Goal: Check status: Check status

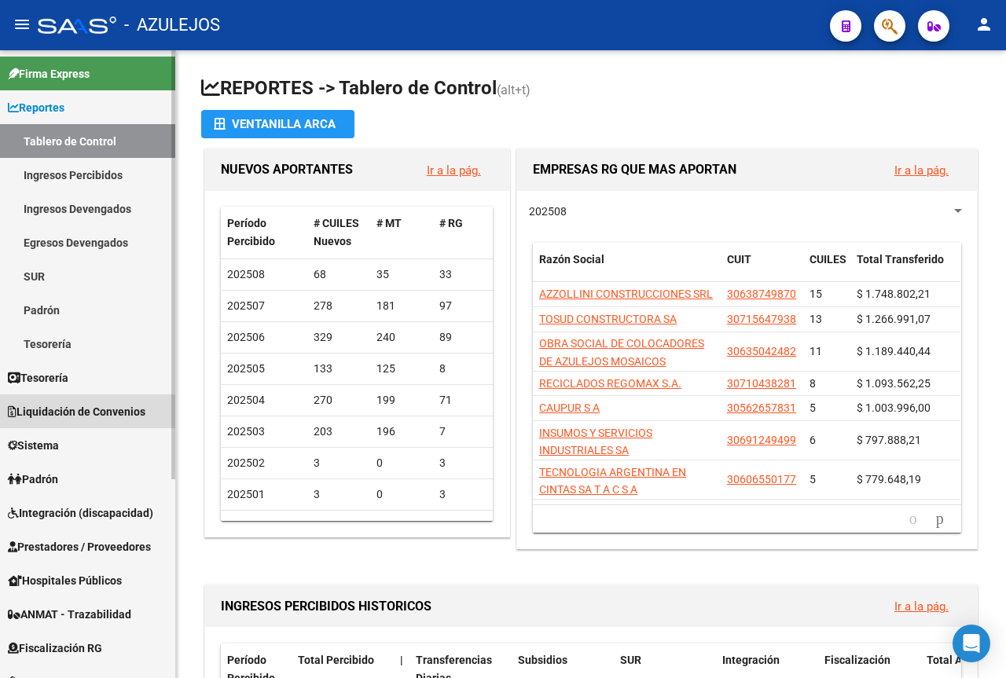
click at [54, 412] on span "Liquidación de Convenios" at bounding box center [77, 411] width 138 height 17
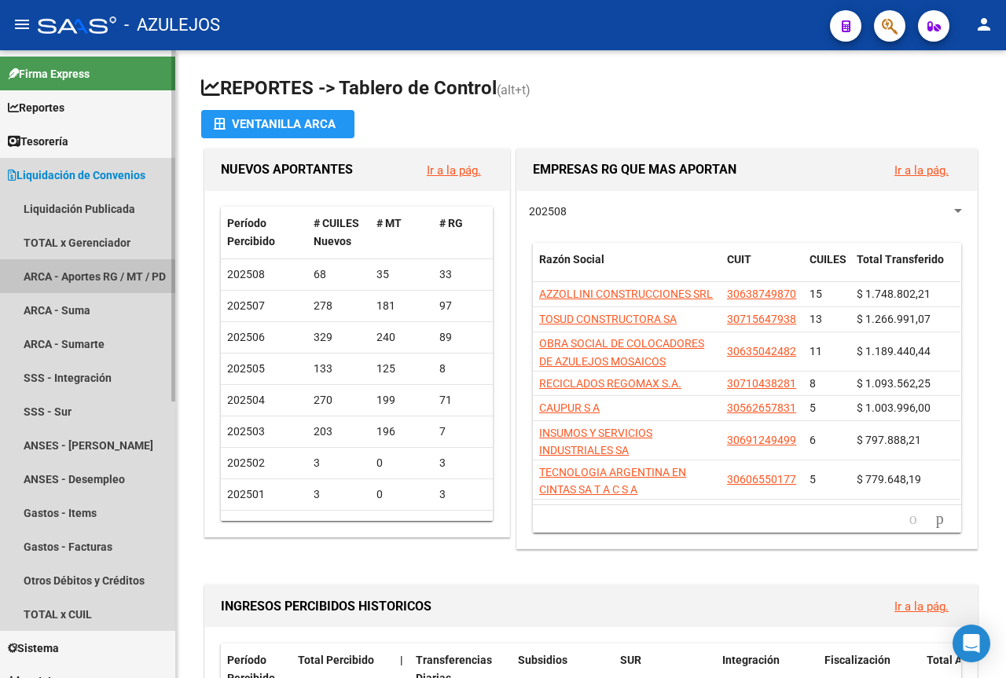
click at [83, 270] on link "ARCA - Aportes RG / MT / PD" at bounding box center [87, 276] width 175 height 34
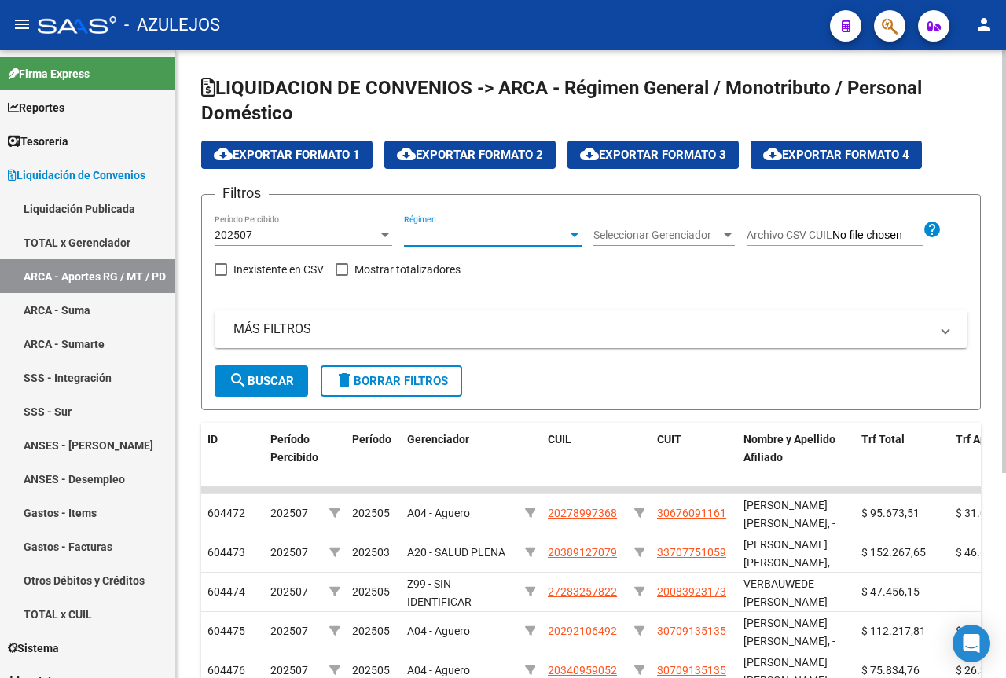
click at [580, 237] on div at bounding box center [575, 235] width 14 height 13
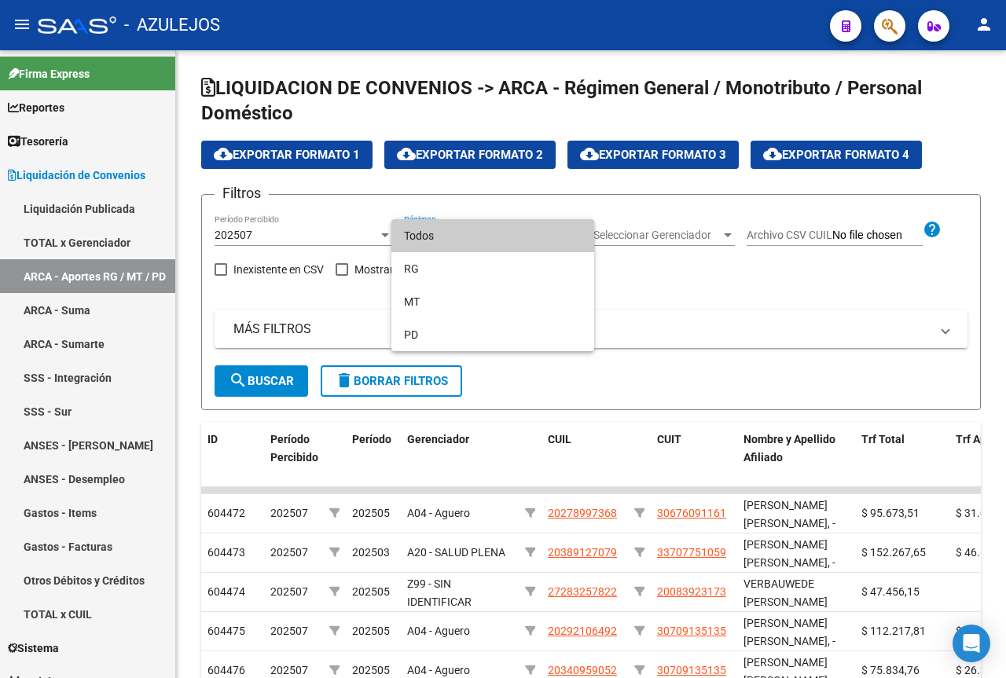
click at [455, 234] on span "Todos" at bounding box center [493, 235] width 178 height 33
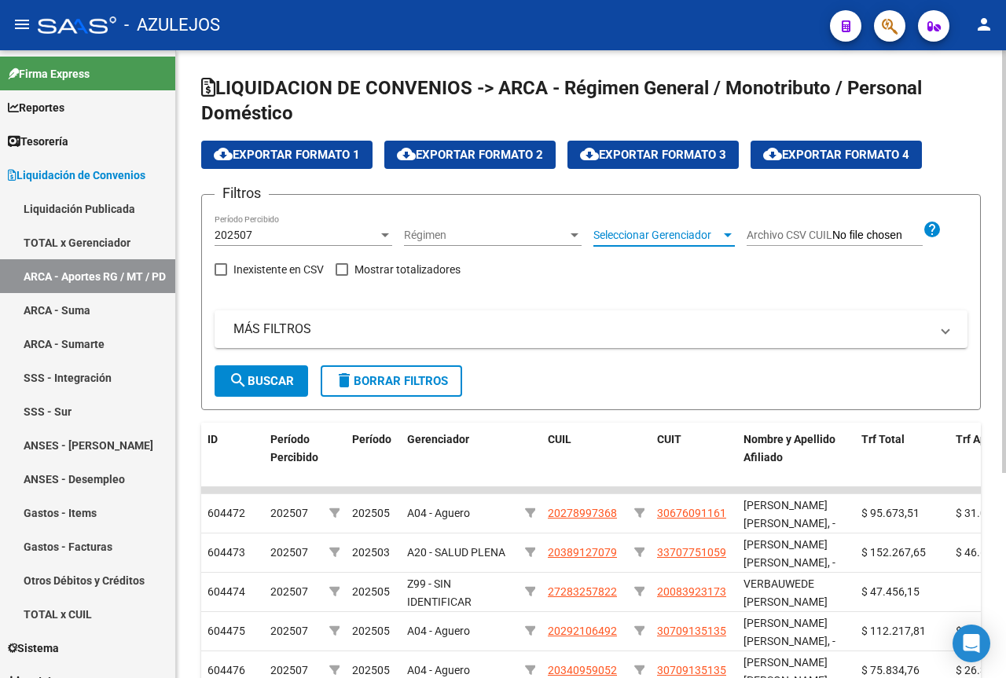
click at [727, 236] on div at bounding box center [728, 236] width 8 height 4
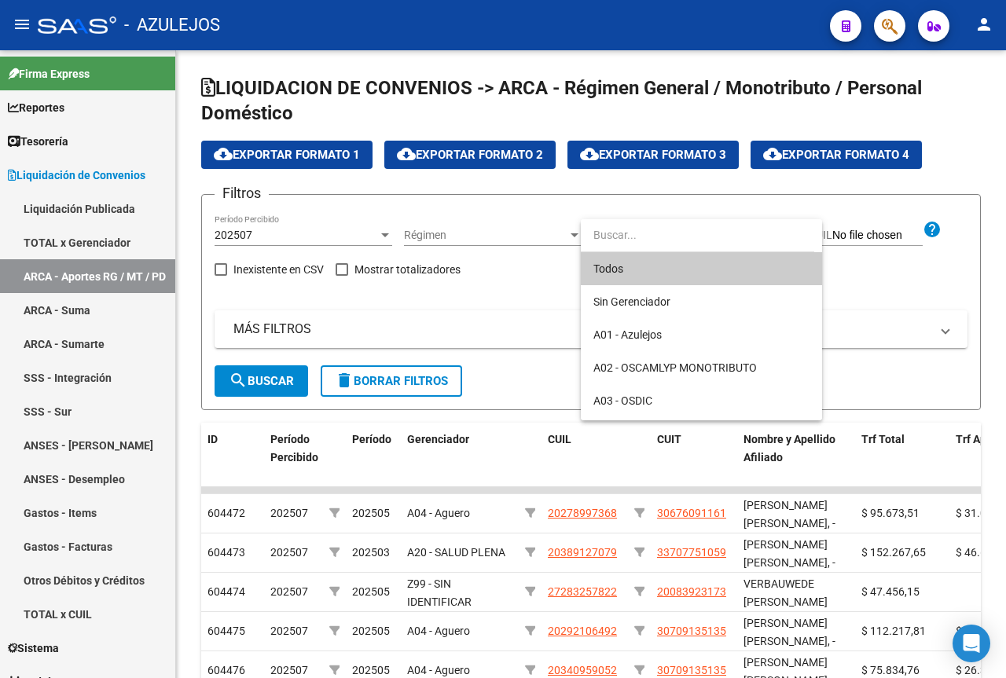
click at [664, 270] on span "Todos" at bounding box center [702, 268] width 216 height 33
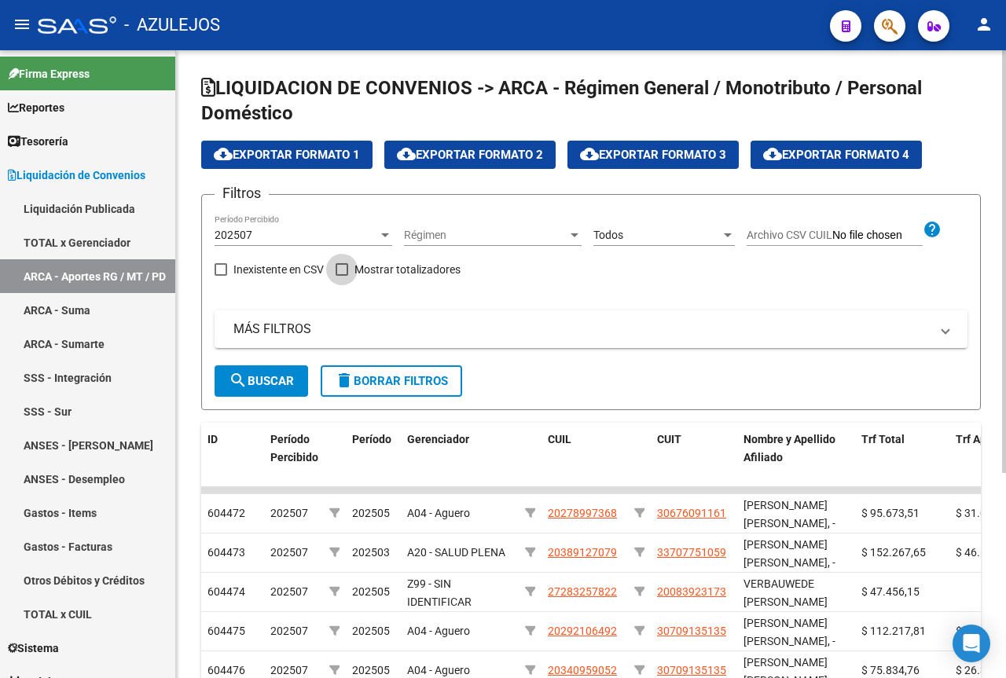
click at [348, 267] on span at bounding box center [342, 269] width 13 height 13
click at [342, 276] on input "Mostrar totalizadores" at bounding box center [341, 276] width 1 height 1
checkbox input "true"
click at [287, 330] on mat-panel-title "MÁS FILTROS" at bounding box center [582, 329] width 697 height 17
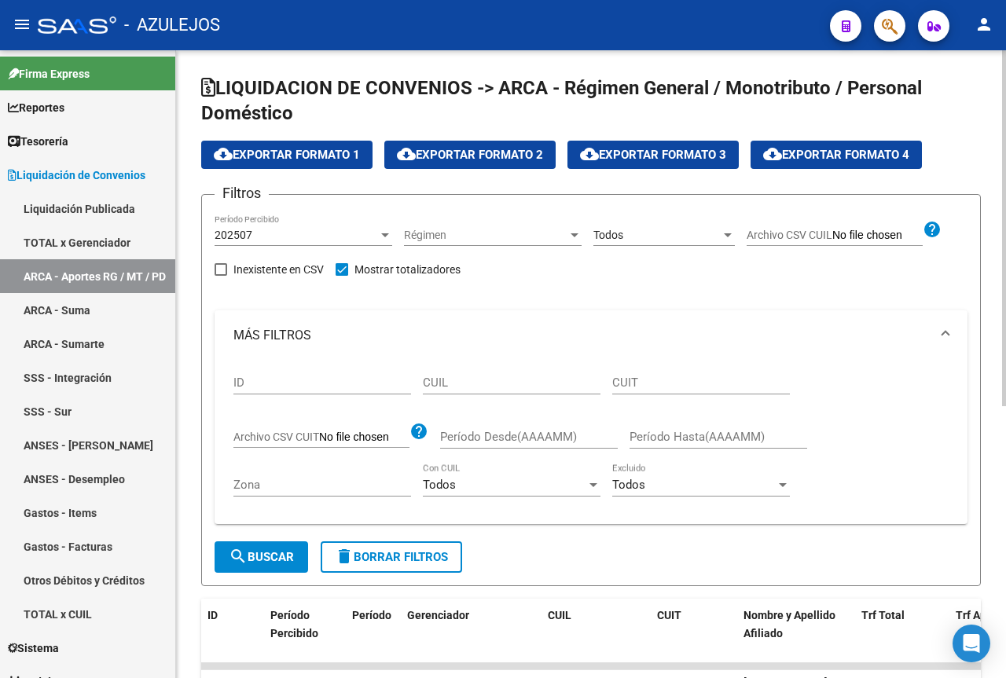
click at [615, 392] on div "CUIT" at bounding box center [701, 378] width 178 height 34
click at [292, 561] on span "search Buscar" at bounding box center [261, 557] width 65 height 14
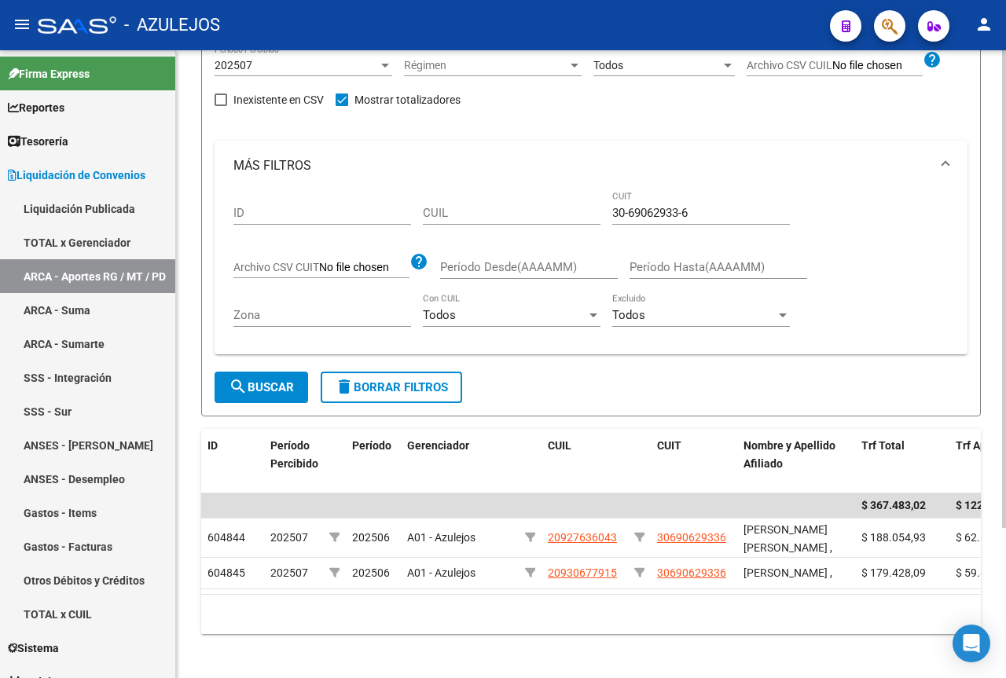
scroll to position [197, 0]
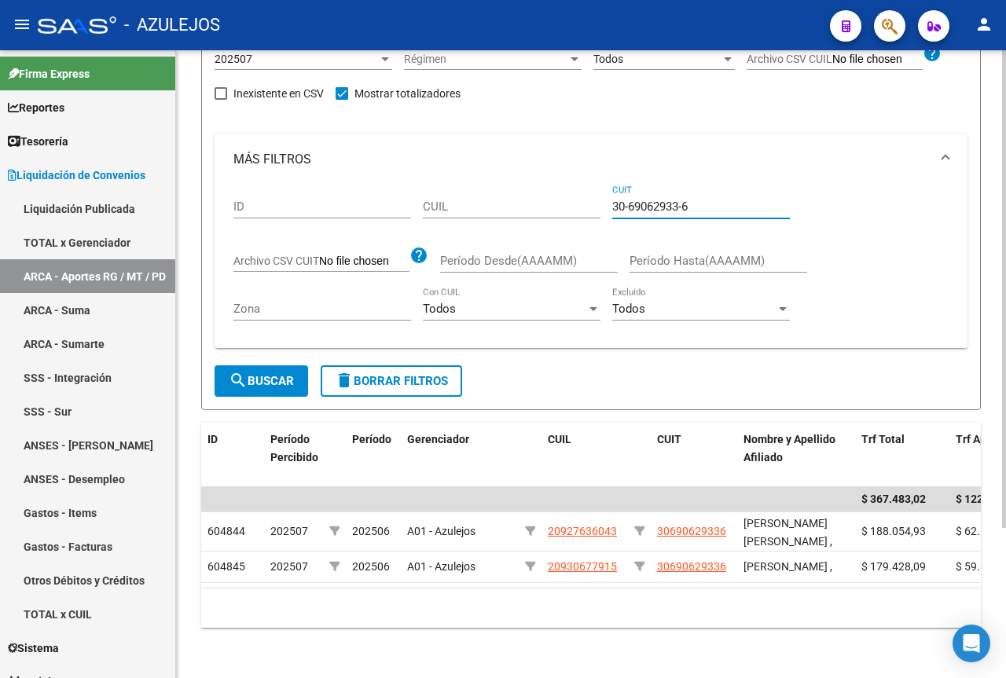
drag, startPoint x: 695, startPoint y: 182, endPoint x: 628, endPoint y: 189, distance: 67.1
click at [628, 200] on input "30-69062933-6" at bounding box center [701, 207] width 178 height 14
type input "30-71564793-8"
click at [280, 374] on span "search Buscar" at bounding box center [261, 381] width 65 height 14
